Goal: Task Accomplishment & Management: Manage account settings

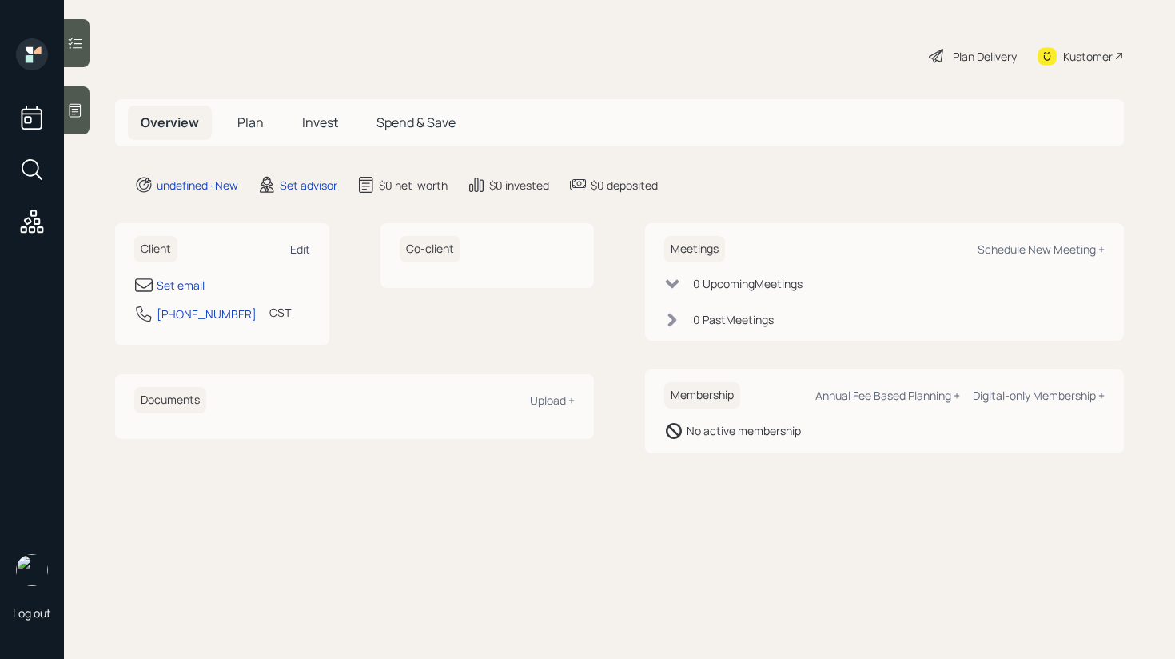
click at [298, 249] on div "Edit" at bounding box center [300, 248] width 20 height 15
select select "America/[GEOGRAPHIC_DATA]"
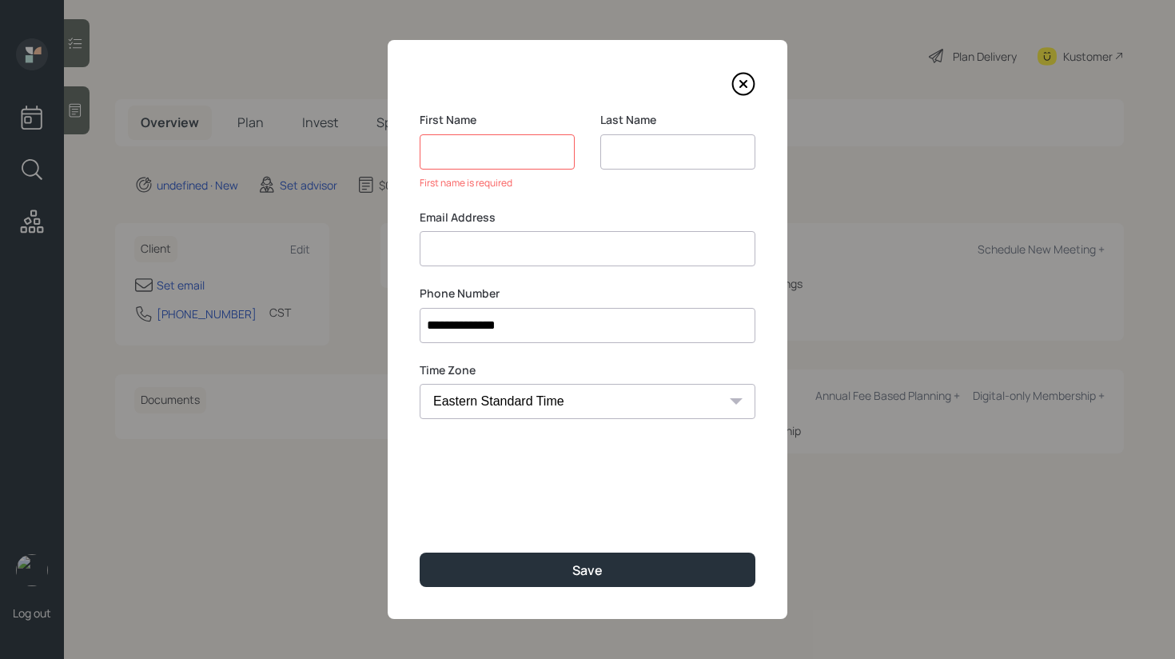
click at [459, 228] on div "Email Address" at bounding box center [588, 238] width 336 height 58
paste input "[PERSON_NAME] [PERSON_NAME][EMAIL_ADDRESS][DOMAIN_NAME]"
drag, startPoint x: 495, startPoint y: 249, endPoint x: 385, endPoint y: 243, distance: 110.4
click at [385, 243] on div "**********" at bounding box center [587, 329] width 1175 height 659
type input "[EMAIL_ADDRESS][DOMAIN_NAME]"
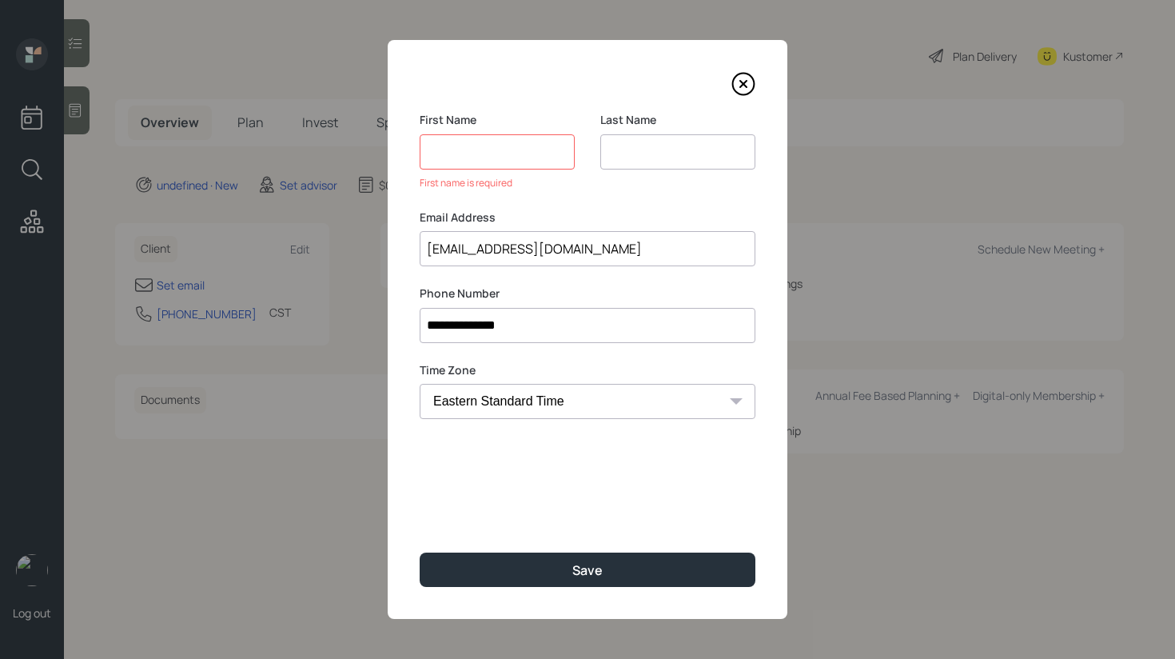
click at [449, 167] on input at bounding box center [497, 151] width 155 height 35
paste input "[PERSON_NAME]"
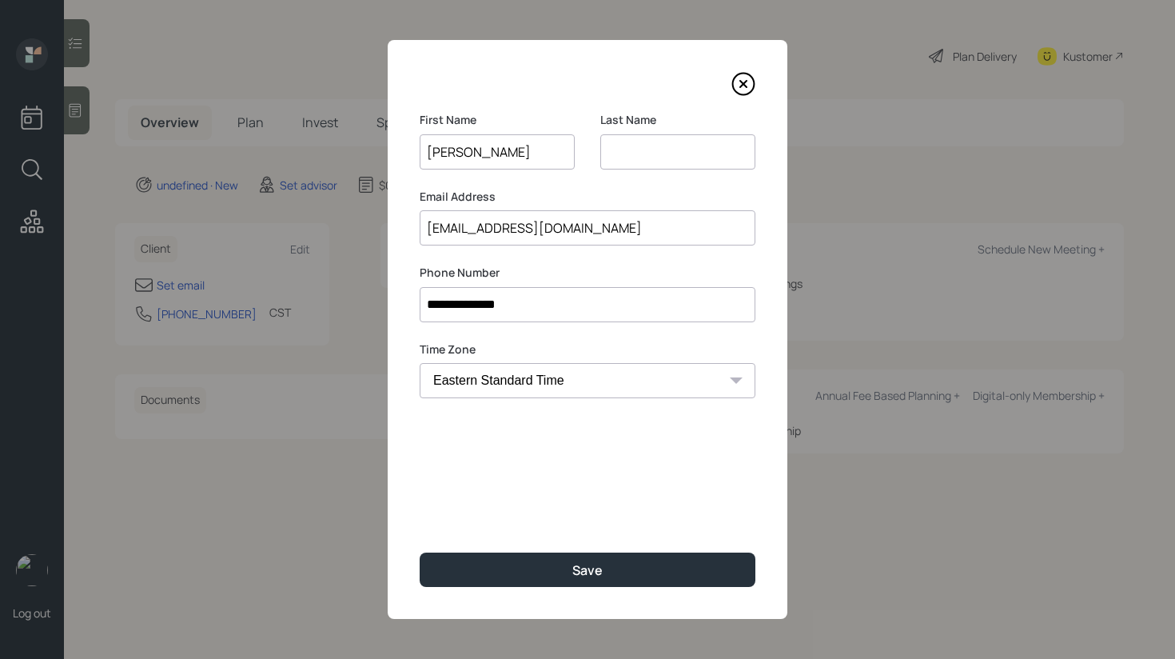
click at [477, 149] on input "[PERSON_NAME]" at bounding box center [497, 151] width 155 height 35
type input "[PERSON_NAME]"
click at [619, 148] on input at bounding box center [677, 151] width 155 height 35
paste input "Stacy"
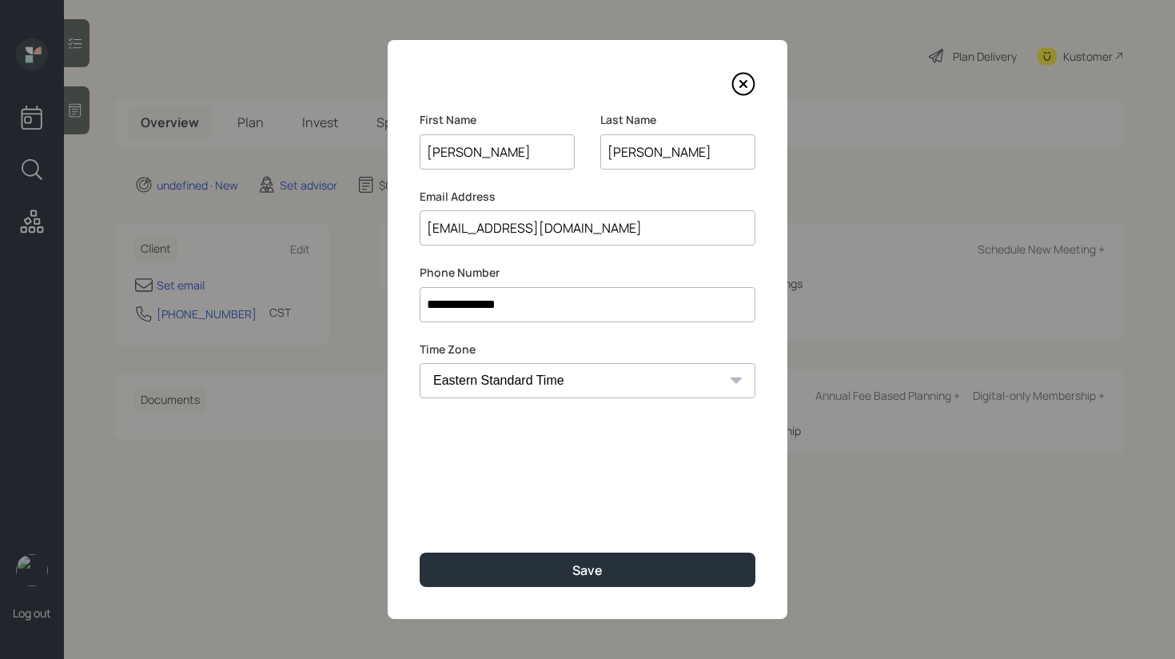
type input "Stacy"
click at [489, 162] on input "Rosa" at bounding box center [497, 151] width 155 height 35
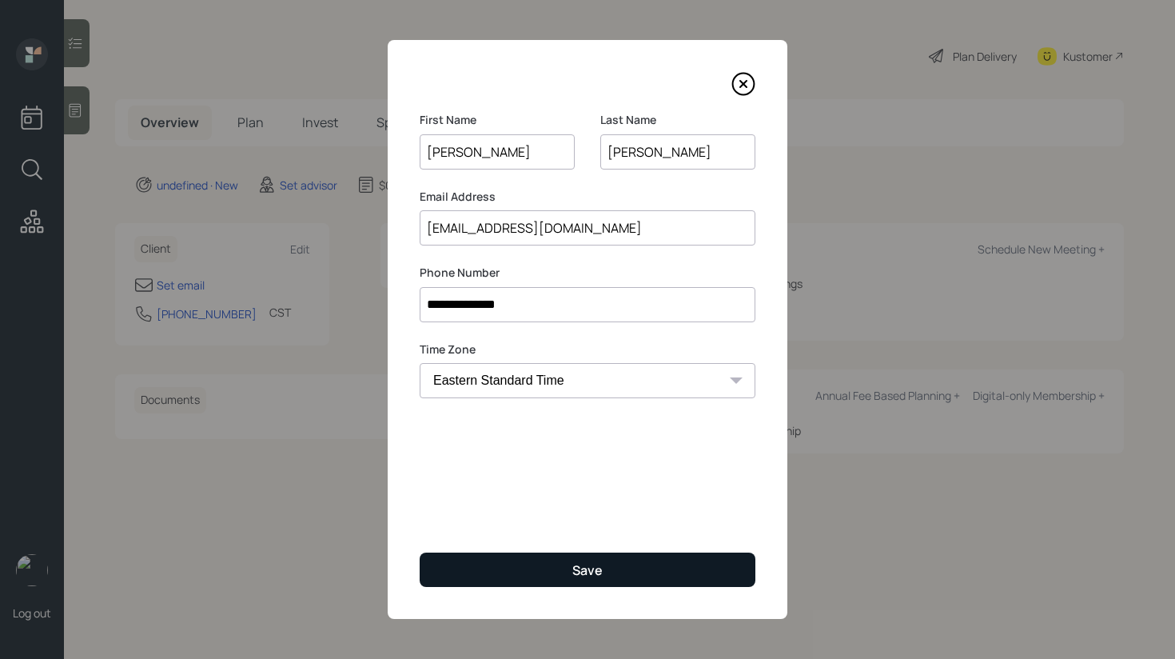
type input "Rosa"
click at [585, 567] on div "Save" at bounding box center [587, 570] width 30 height 18
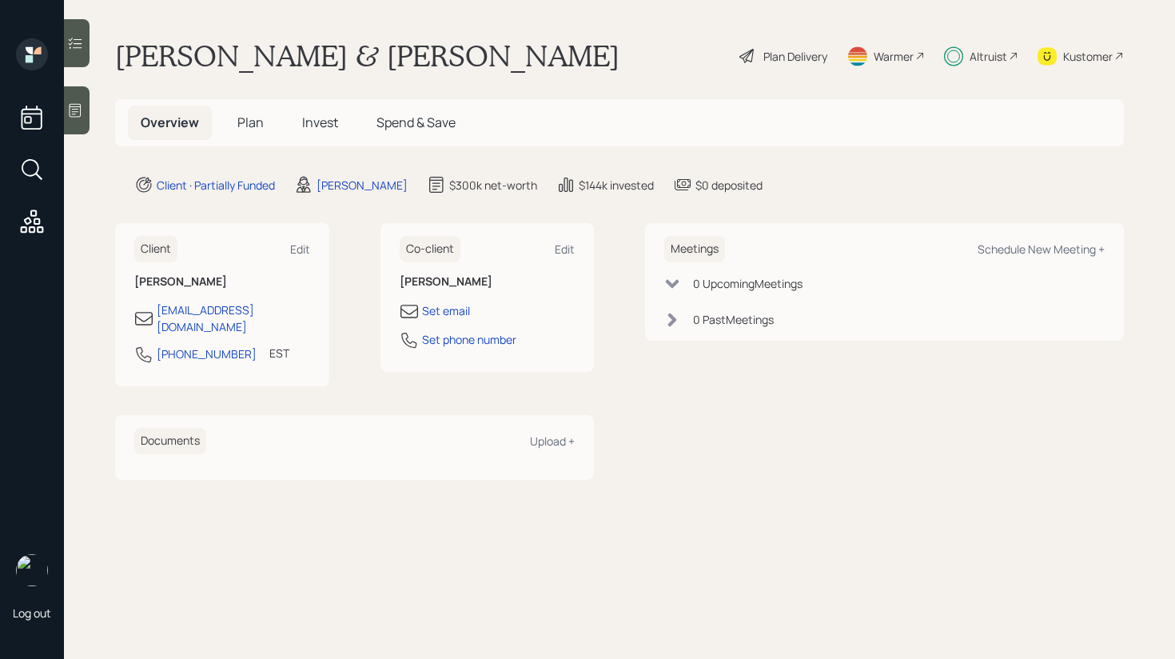
click at [316, 123] on span "Invest" at bounding box center [320, 122] width 36 height 18
